Goal: Task Accomplishment & Management: Manage account settings

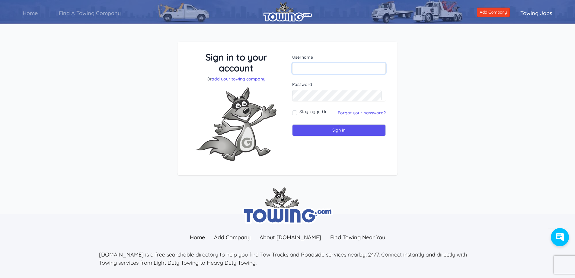
type input "george@sourceoneautogroup.com"
click at [323, 71] on input "george@sourceoneautogroup.com" at bounding box center [339, 68] width 94 height 11
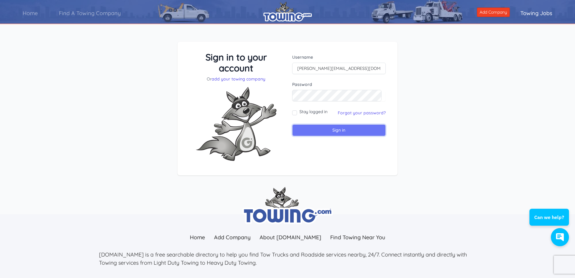
click at [305, 129] on input "Sign in" at bounding box center [339, 130] width 94 height 12
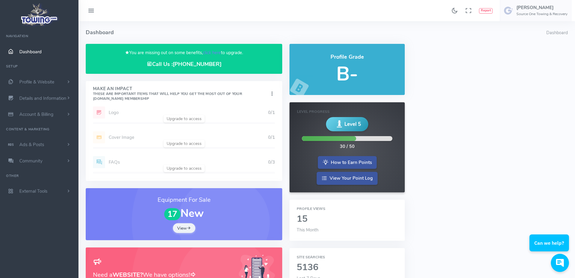
drag, startPoint x: 340, startPoint y: 120, endPoint x: 357, endPoint y: 125, distance: 17.5
click at [342, 121] on icon at bounding box center [339, 123] width 9 height 13
drag, startPoint x: 358, startPoint y: 126, endPoint x: 362, endPoint y: 127, distance: 4.2
click at [359, 126] on span "Level 5" at bounding box center [353, 124] width 17 height 8
drag, startPoint x: 369, startPoint y: 129, endPoint x: 328, endPoint y: 124, distance: 41.1
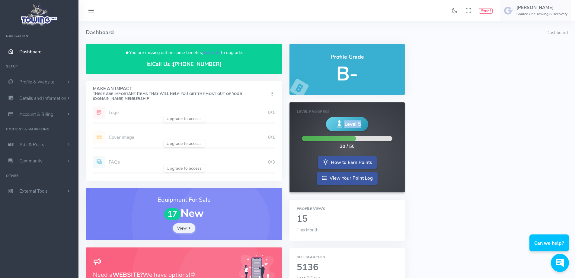
click at [328, 124] on div "Level 5 30 / 50" at bounding box center [347, 133] width 100 height 33
click at [328, 124] on div "Level 5" at bounding box center [347, 124] width 42 height 14
click at [372, 126] on div "Level 5 30 / 50" at bounding box center [347, 133] width 100 height 33
click at [340, 175] on link "View Your Point Log" at bounding box center [347, 177] width 61 height 13
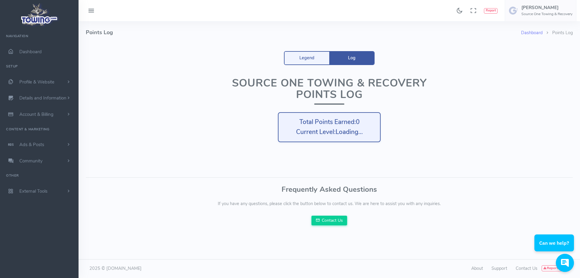
drag, startPoint x: 307, startPoint y: 121, endPoint x: 364, endPoint y: 130, distance: 58.1
click at [364, 130] on div "Total Points Earned: 0 Current Level: Loading..." at bounding box center [329, 127] width 103 height 30
drag, startPoint x: 364, startPoint y: 132, endPoint x: 272, endPoint y: 126, distance: 92.1
click at [272, 126] on div "Source One Towing & Recovery Points Log Total Points Earned: 0 Current Level: L…" at bounding box center [329, 118] width 272 height 83
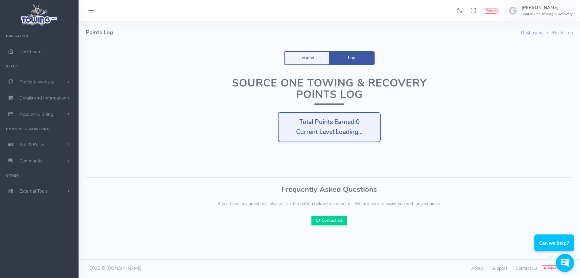
click at [272, 126] on div "Source One Towing & Recovery Points Log Total Points Earned: 0 Current Level: L…" at bounding box center [329, 118] width 272 height 83
click at [309, 58] on link "Legend" at bounding box center [307, 58] width 45 height 13
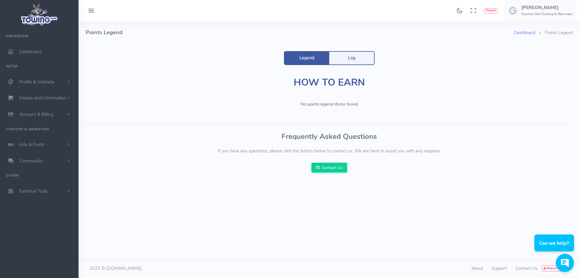
click at [361, 59] on link "Log" at bounding box center [351, 58] width 45 height 13
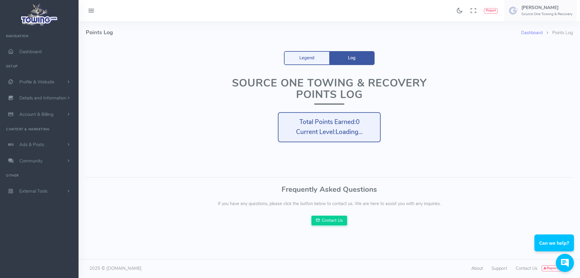
click at [342, 97] on h1 "Source One Towing & Recovery Points Log" at bounding box center [329, 90] width 260 height 27
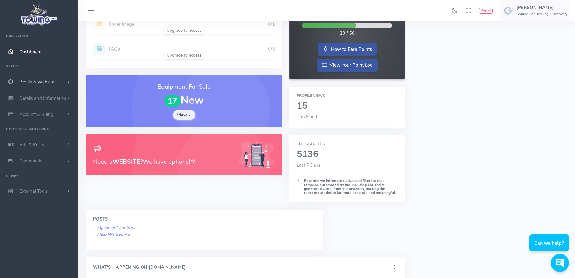
scroll to position [121, 0]
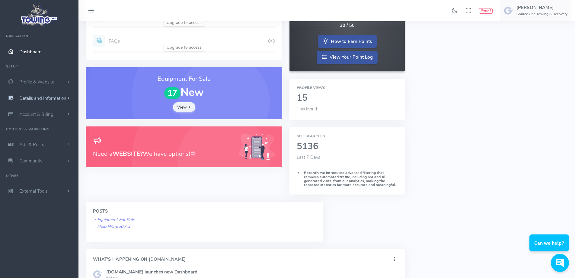
click at [22, 106] on link "Details and Information" at bounding box center [39, 98] width 79 height 16
click at [28, 134] on link "Company Information" at bounding box center [46, 134] width 63 height 12
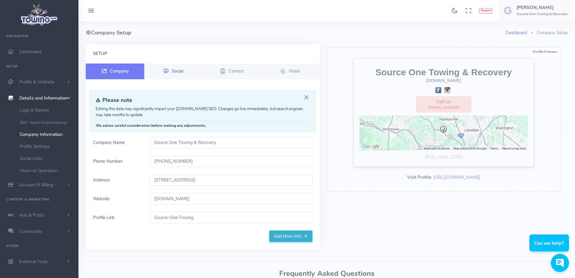
click at [169, 67] on link "Social" at bounding box center [173, 71] width 59 height 16
click at [280, 72] on link "Finish" at bounding box center [290, 71] width 59 height 16
